Goal: Communication & Community: Answer question/provide support

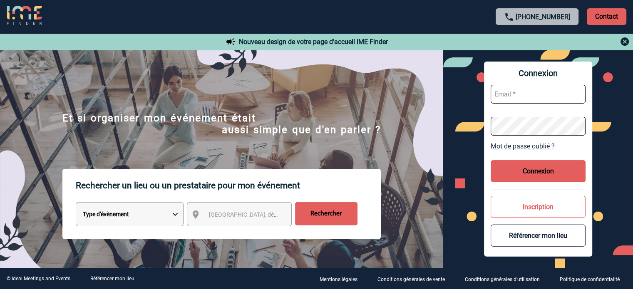
type input "broland@ime-groupe.com"
click at [530, 179] on button "Connexion" at bounding box center [538, 171] width 95 height 22
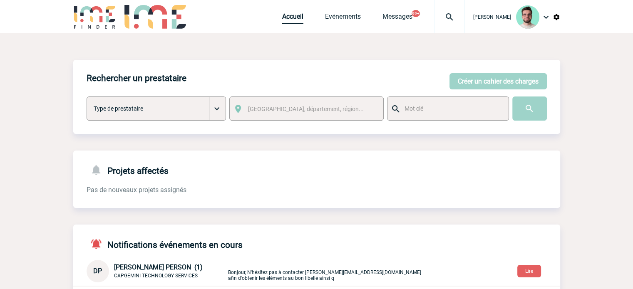
click at [285, 19] on link "Accueil" at bounding box center [292, 18] width 21 height 12
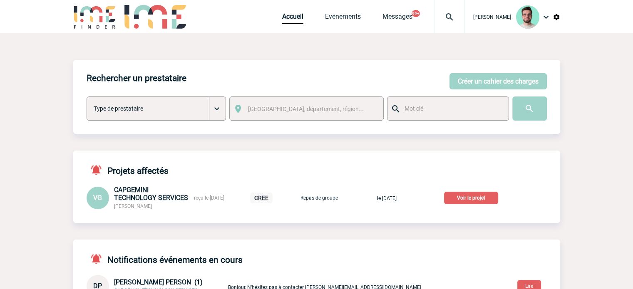
click at [481, 199] on p "Voir le projet" at bounding box center [471, 198] width 54 height 12
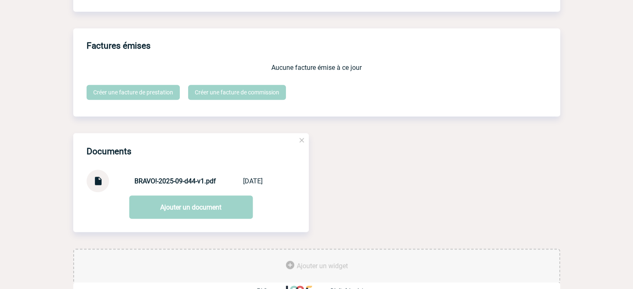
scroll to position [761, 0]
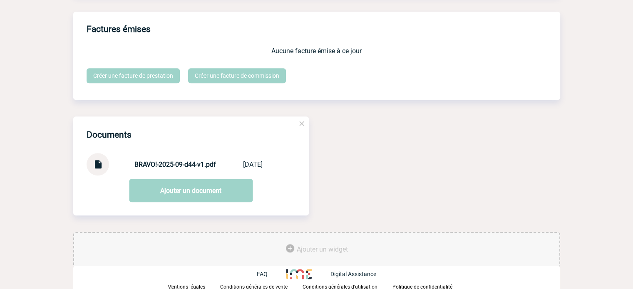
click at [99, 169] on img at bounding box center [97, 161] width 11 height 16
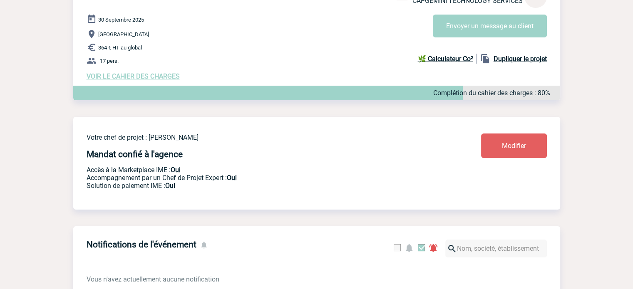
scroll to position [0, 0]
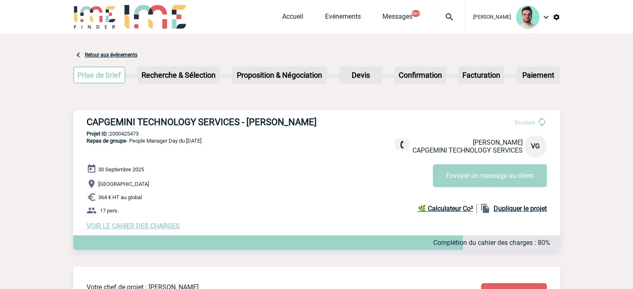
click at [123, 222] on div "30 Septembre 2025 Strasbourg 364 € HT au global 17 pers. VOIR LE CAHIER DES CHA…" at bounding box center [324, 197] width 474 height 66
click at [124, 229] on span "VOIR LE CAHIER DES CHARGES" at bounding box center [133, 226] width 93 height 8
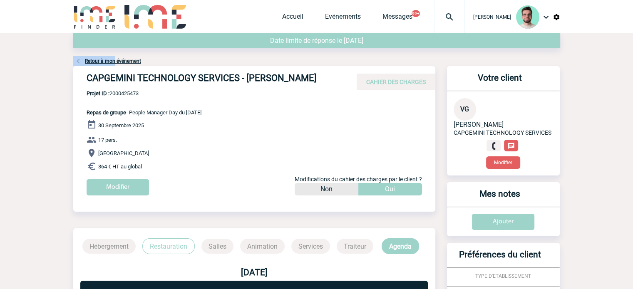
drag, startPoint x: 92, startPoint y: 56, endPoint x: 93, endPoint y: 63, distance: 7.3
click at [93, 63] on link "Retour à mon événement" at bounding box center [113, 61] width 56 height 6
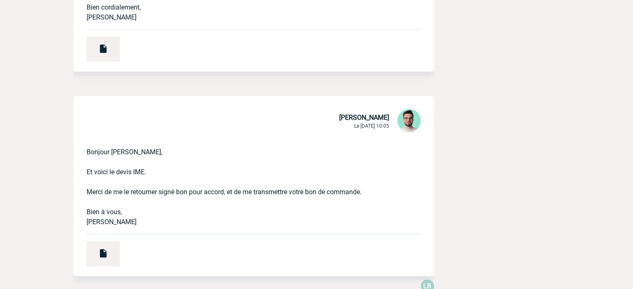
scroll to position [250, 0]
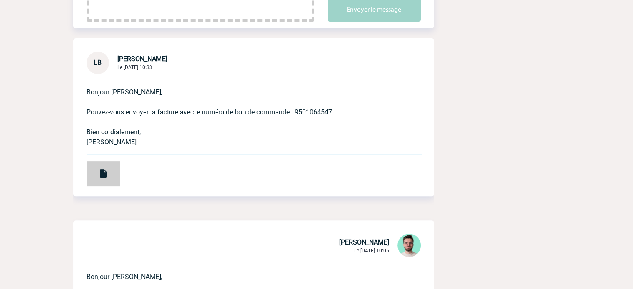
click at [90, 174] on div at bounding box center [103, 173] width 33 height 25
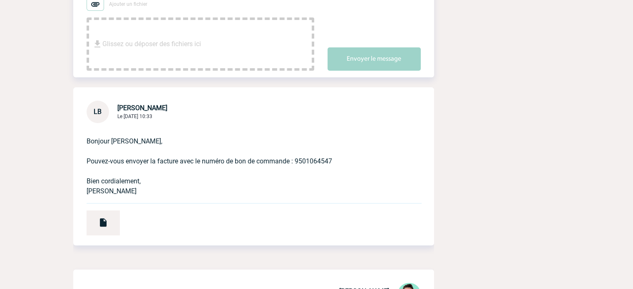
scroll to position [125, 0]
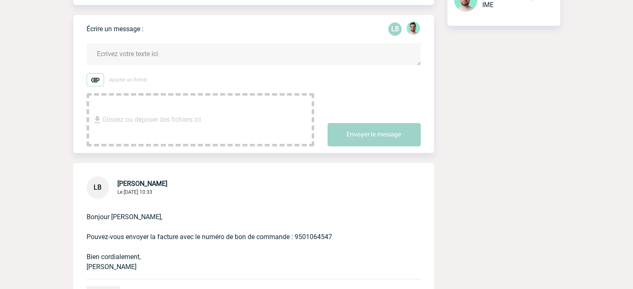
click at [154, 60] on textarea at bounding box center [254, 54] width 334 height 22
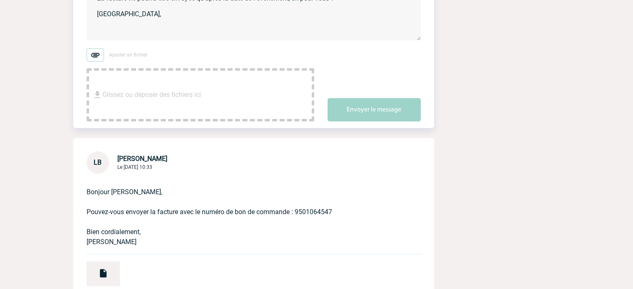
scroll to position [166, 0]
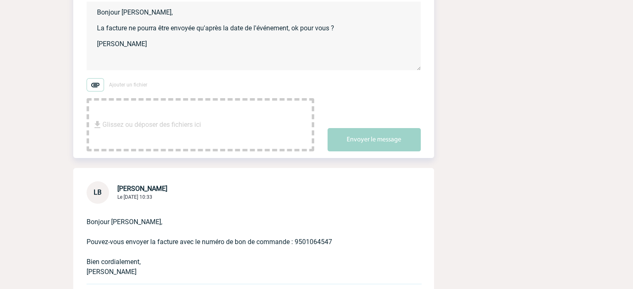
click at [115, 47] on textarea "Bonjour Laurence, La facture ne pourra être envoyée qu'après la date de l'événe…" at bounding box center [254, 36] width 334 height 69
type textarea "Bonjour Laurence, La facture ne pourra être envoyée qu'après la date de l'événe…"
click at [376, 131] on button "Envoyer le message" at bounding box center [374, 139] width 93 height 23
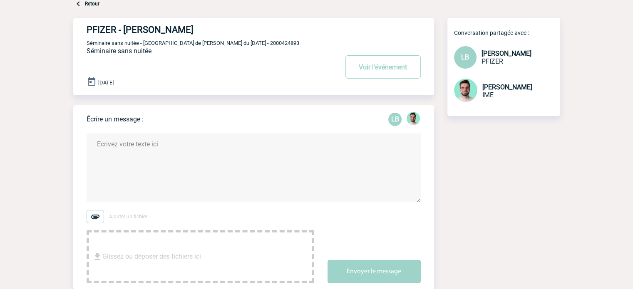
scroll to position [0, 0]
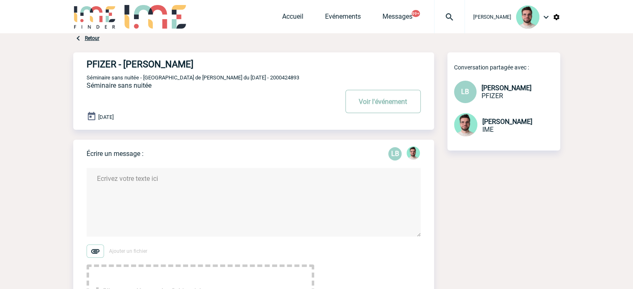
click at [385, 109] on button "Voir l'événement" at bounding box center [382, 101] width 75 height 23
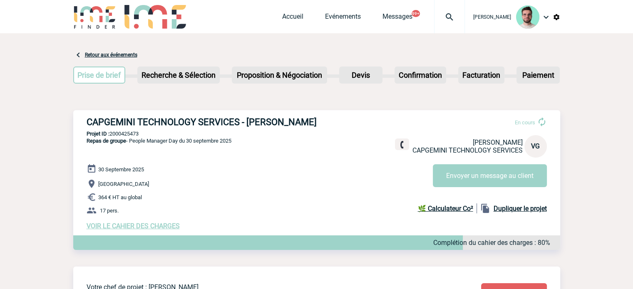
click at [197, 122] on h3 "CAPGEMINI TECHNOLOGY SERVICES - [PERSON_NAME]" at bounding box center [212, 122] width 250 height 10
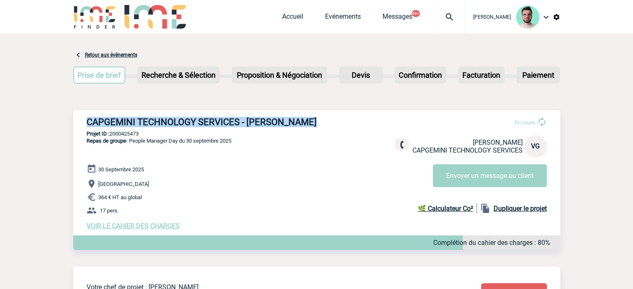
click at [197, 122] on h3 "CAPGEMINI TECHNOLOGY SERVICES - [PERSON_NAME]" at bounding box center [212, 122] width 250 height 10
copy div "CAPGEMINI TECHNOLOGY SERVICES - [PERSON_NAME]"
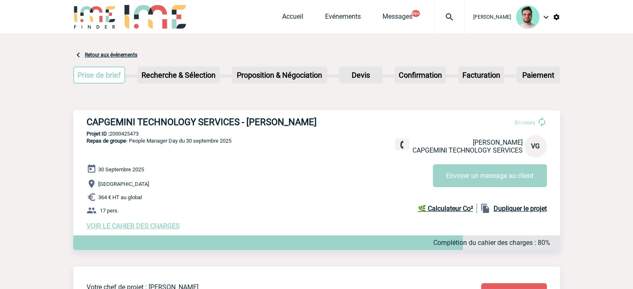
click at [129, 134] on p "Projet ID : 2000425473" at bounding box center [316, 134] width 487 height 6
copy p "2000425473"
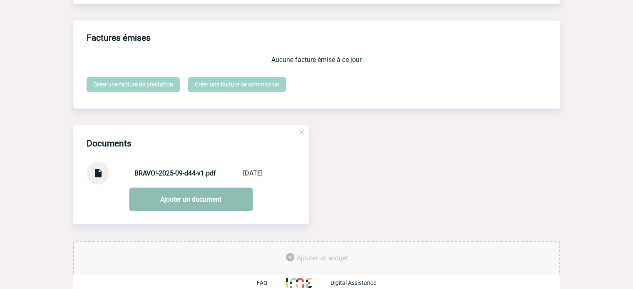
scroll to position [767, 0]
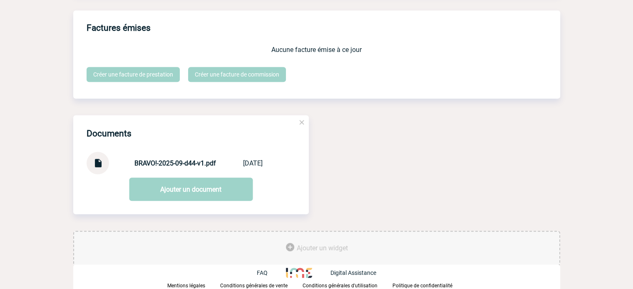
click at [92, 163] on img at bounding box center [97, 160] width 11 height 16
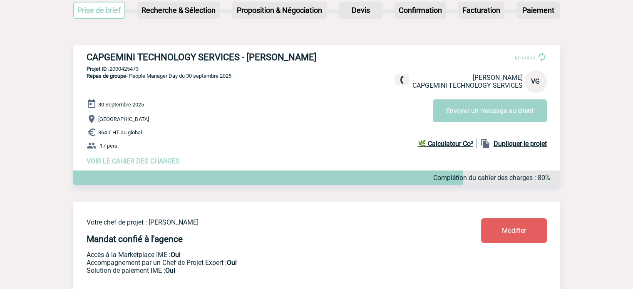
scroll to position [0, 0]
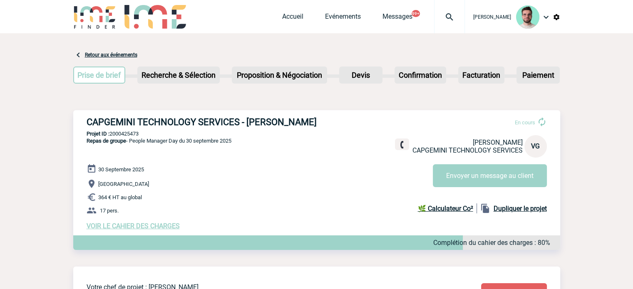
click at [153, 230] on span "VOIR LE CAHIER DES CHARGES" at bounding box center [133, 226] width 93 height 8
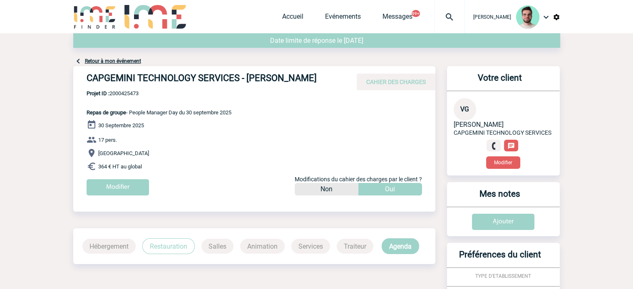
scroll to position [419, 0]
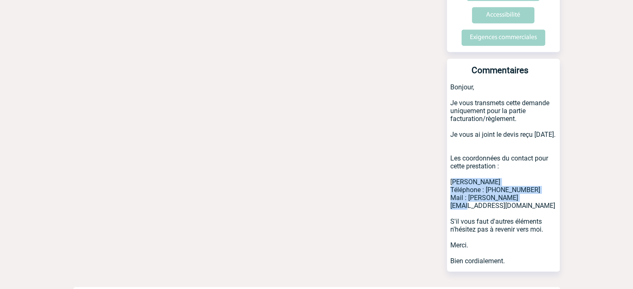
drag, startPoint x: 519, startPoint y: 181, endPoint x: 447, endPoint y: 168, distance: 73.5
click at [447, 168] on p "Bonjour, Je vous transmets cette demande uniquement pour la partie facturation/…" at bounding box center [503, 177] width 113 height 189
copy p "[PERSON_NAME] Téléphone : [PHONE_NUMBER] Mail : [PERSON_NAME][EMAIL_ADDRESS][DO…"
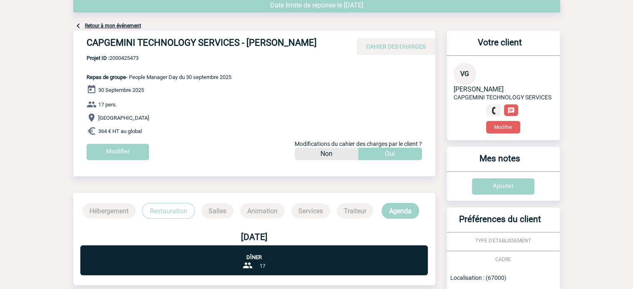
scroll to position [0, 0]
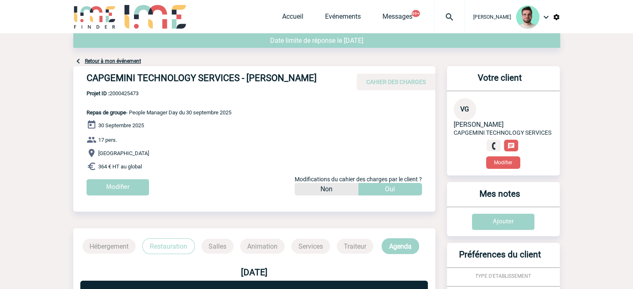
click at [118, 61] on link "Retour à mon événement" at bounding box center [113, 61] width 56 height 6
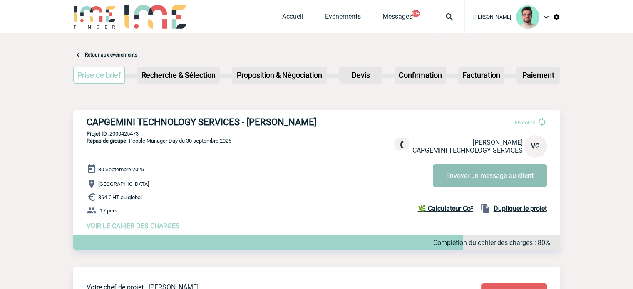
click at [461, 185] on button "Envoyer un message au client" at bounding box center [490, 175] width 114 height 23
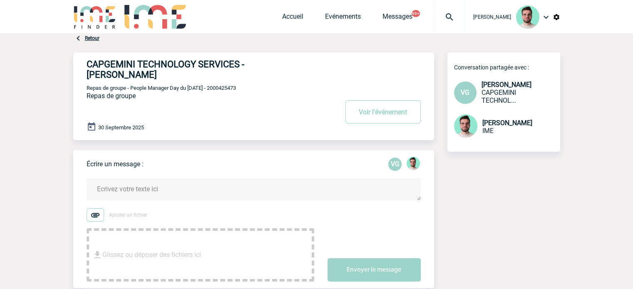
click at [575, 74] on body "Benjamin ROLAND Accueil Evénements 99+" at bounding box center [316, 171] width 633 height 342
click at [208, 189] on textarea at bounding box center [254, 190] width 334 height 22
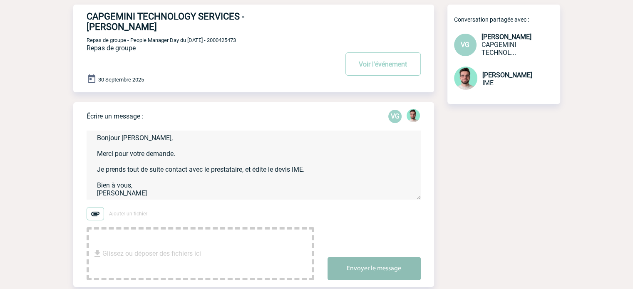
scroll to position [83, 0]
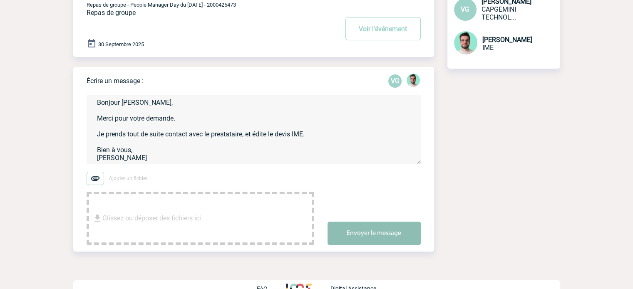
type textarea "Bonjour Valérie, Merci pour votre demande. Je prends tout de suite contact avec…"
click at [406, 223] on button "Envoyer le message" at bounding box center [374, 233] width 93 height 23
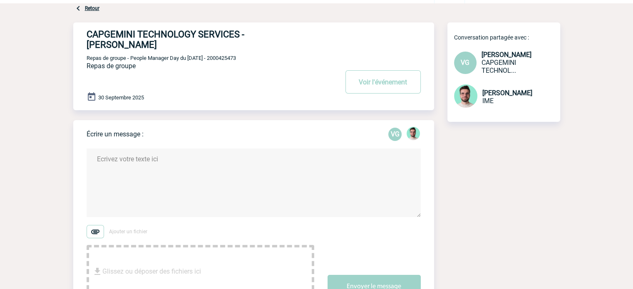
scroll to position [0, 0]
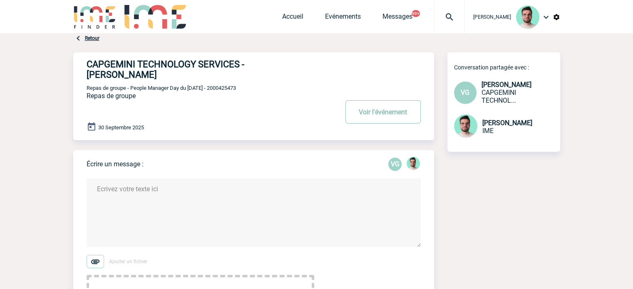
click at [386, 111] on button "Voir l'événement" at bounding box center [382, 111] width 75 height 23
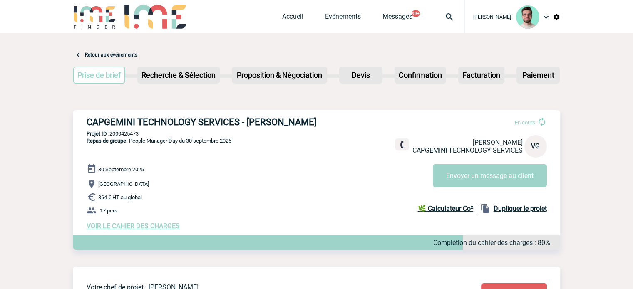
click at [124, 133] on p "Projet ID : 2000425473" at bounding box center [316, 134] width 487 height 6
copy p "2000425473"
drag, startPoint x: 283, startPoint y: 17, endPoint x: 291, endPoint y: 43, distance: 27.1
click at [283, 17] on link "Accueil" at bounding box center [292, 18] width 21 height 12
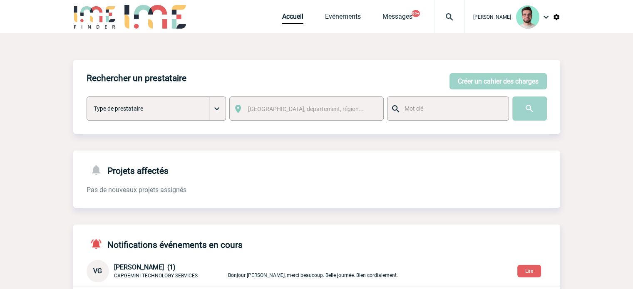
click at [453, 11] on div at bounding box center [449, 16] width 31 height 33
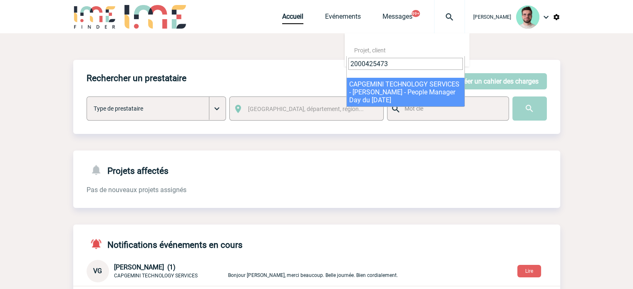
type input "2000425473"
select select "24974"
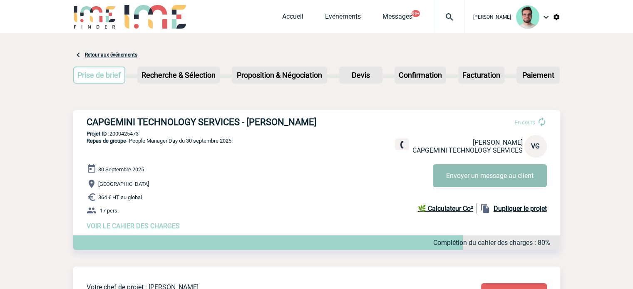
click at [489, 175] on button "Envoyer un message au client" at bounding box center [490, 175] width 114 height 23
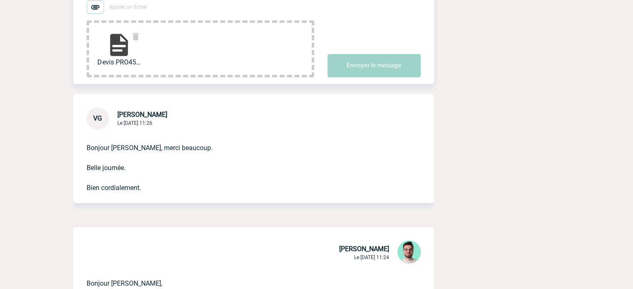
scroll to position [42, 0]
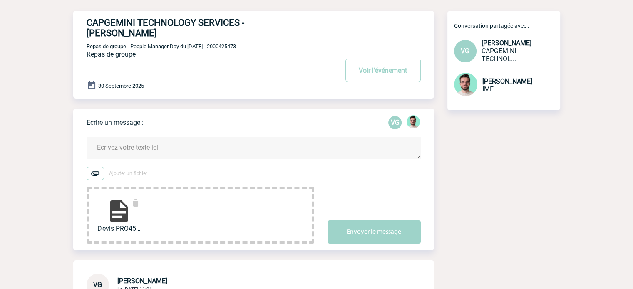
click at [155, 156] on textarea at bounding box center [254, 148] width 334 height 22
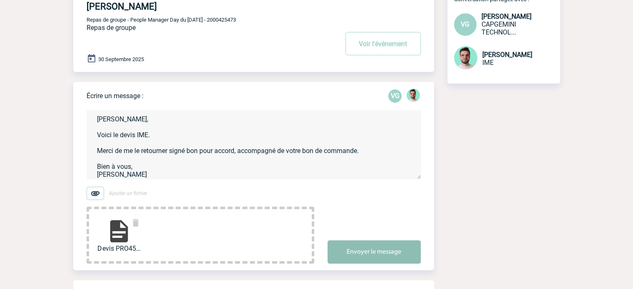
scroll to position [83, 0]
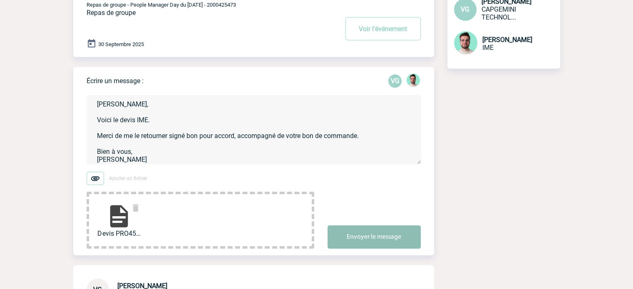
type textarea "[PERSON_NAME], Voici le devis IME. Merci de me le retourner signé bon pour acco…"
click at [355, 236] on button "Envoyer le message" at bounding box center [374, 237] width 93 height 23
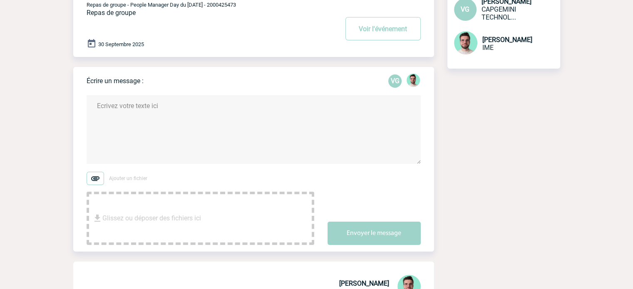
scroll to position [0, 0]
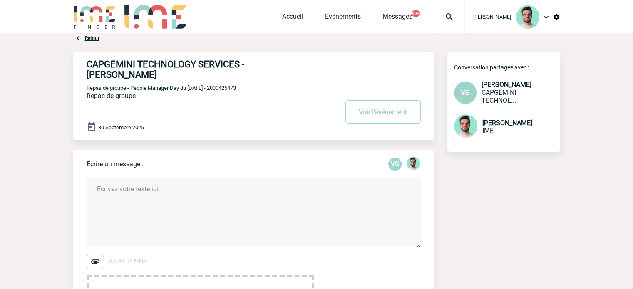
click at [236, 86] on span "Repas de groupe - People Manager Day du [DATE] - 2000425473" at bounding box center [161, 88] width 149 height 6
copy span "2000425473"
click at [382, 110] on button "Voir l'événement" at bounding box center [382, 111] width 75 height 23
